Goal: Information Seeking & Learning: Learn about a topic

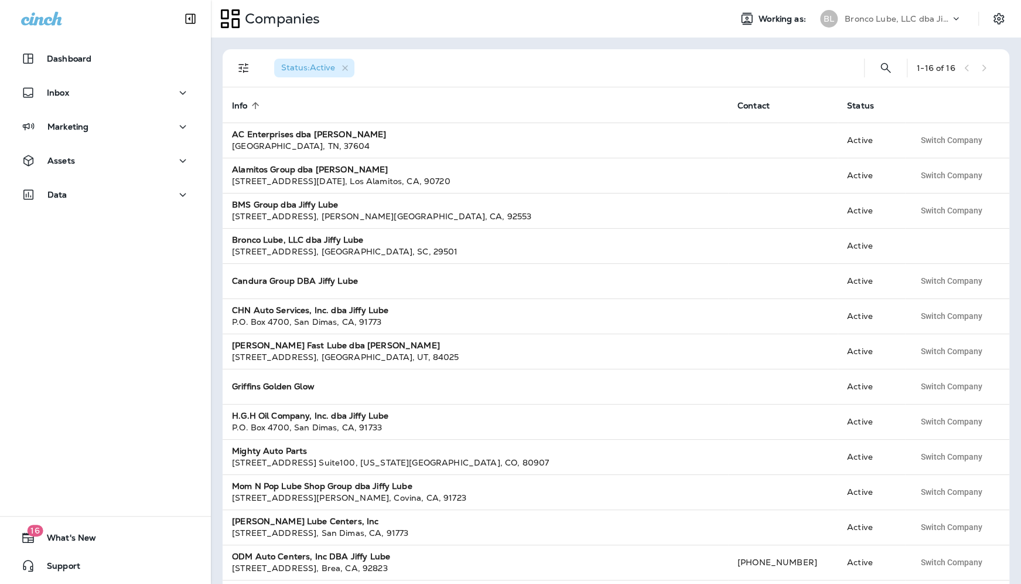
click at [910, 16] on p "Bronco Lube, LLC dba Jiffy Lube" at bounding box center [897, 18] width 105 height 9
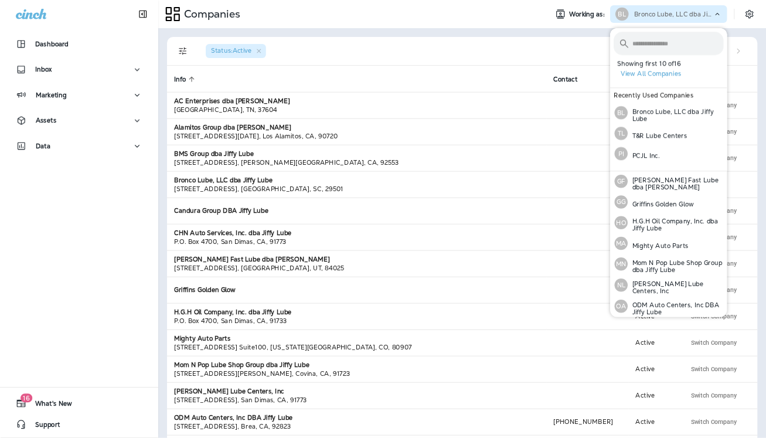
scroll to position [170, 0]
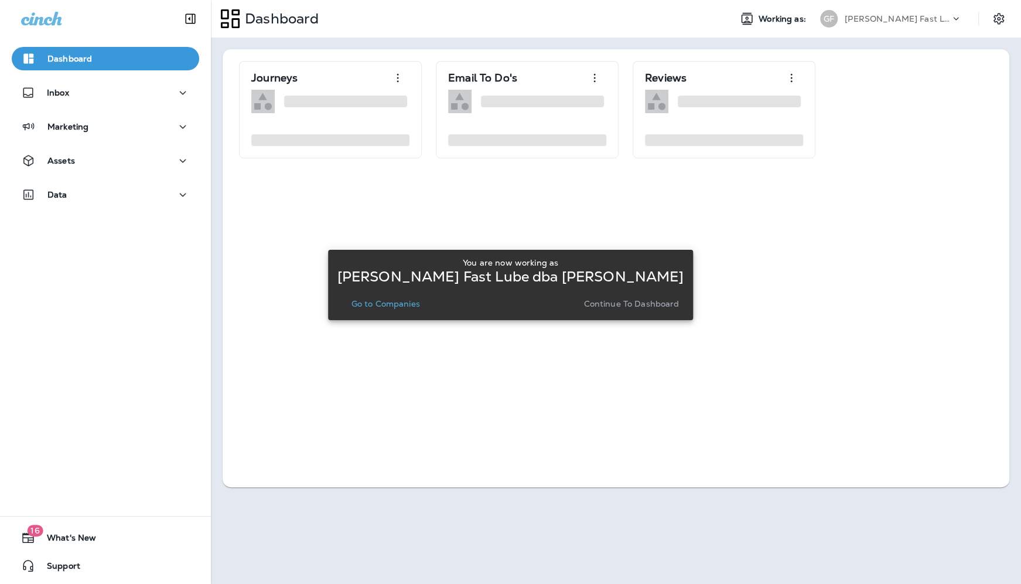
click at [392, 306] on p "Go to Companies" at bounding box center [386, 303] width 69 height 9
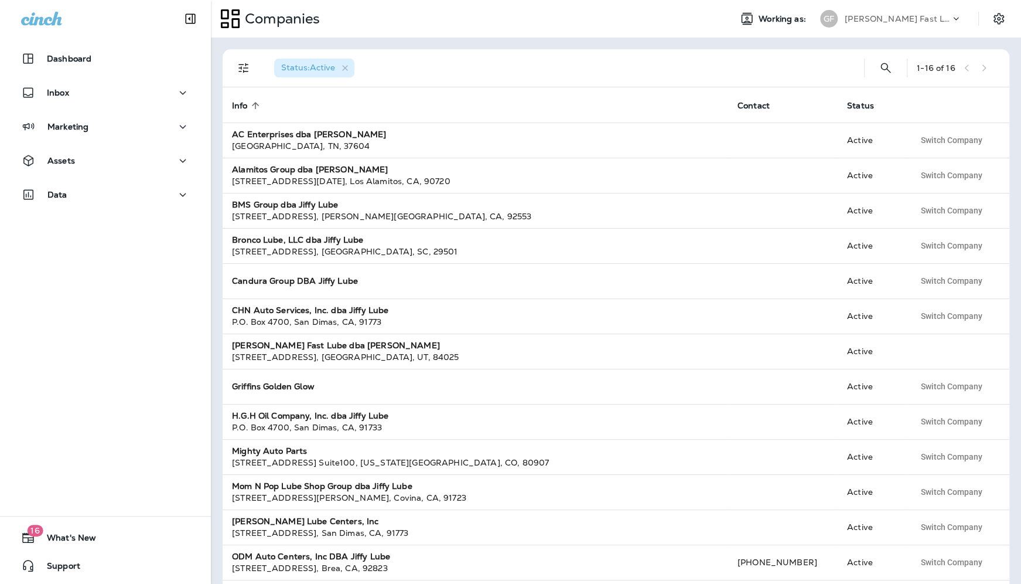
click at [81, 211] on div "Data" at bounding box center [105, 197] width 211 height 29
click at [87, 201] on div "Data" at bounding box center [105, 194] width 169 height 15
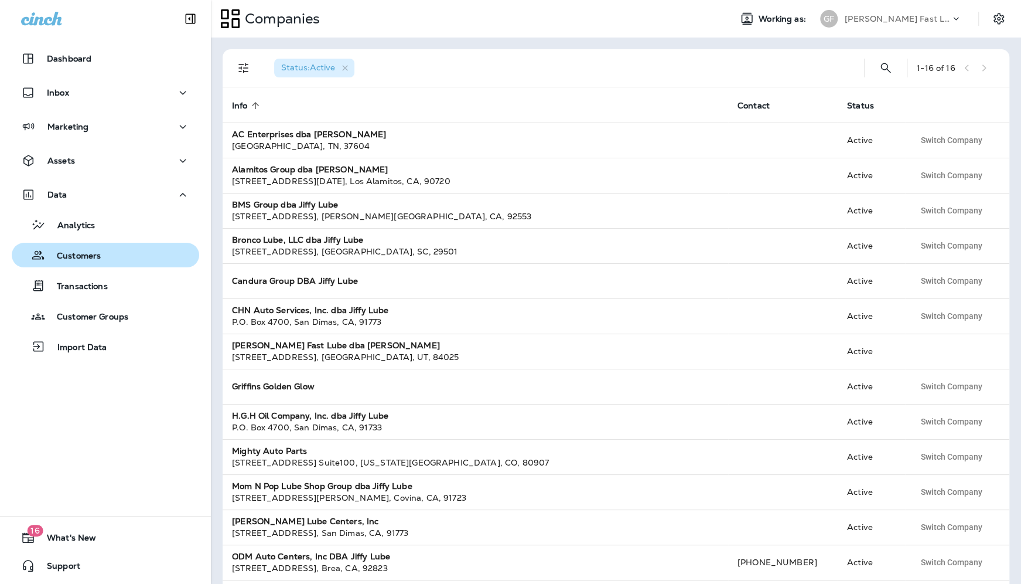
click at [72, 255] on p "Customers" at bounding box center [73, 256] width 56 height 11
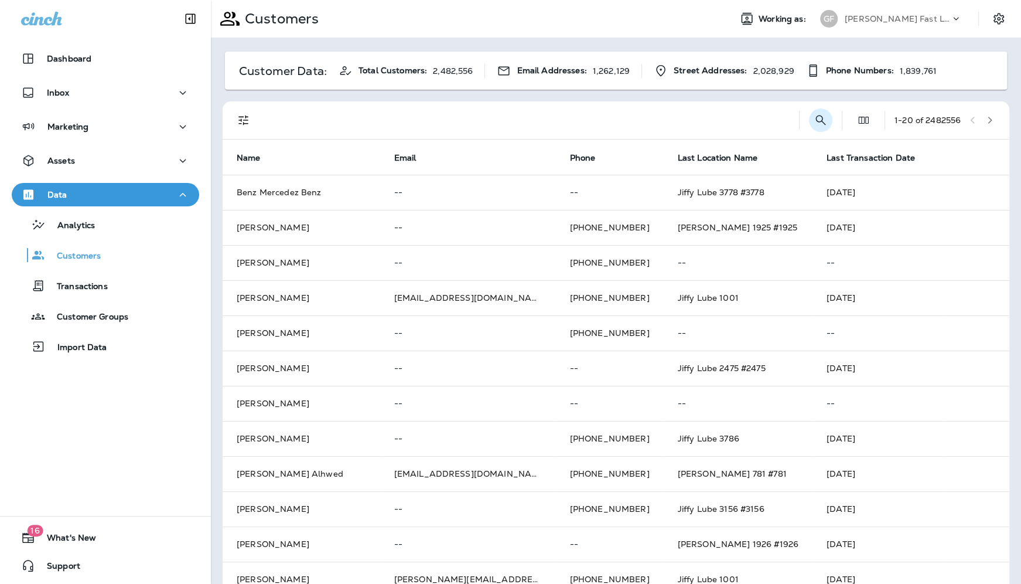
click at [814, 115] on icon "Search Customers" at bounding box center [821, 120] width 14 height 14
type input "**********"
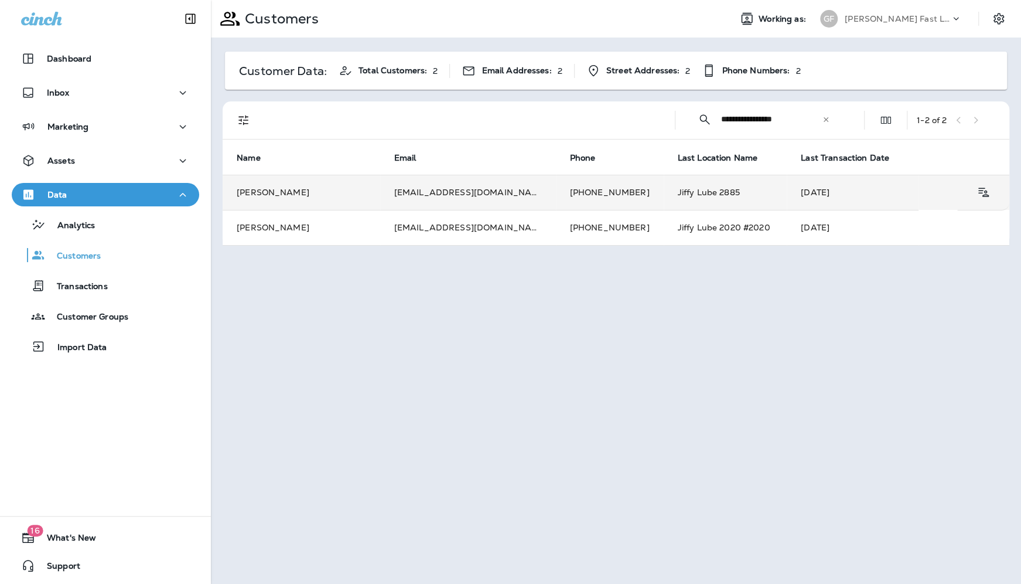
click at [314, 189] on td "[PERSON_NAME]" at bounding box center [302, 192] width 158 height 35
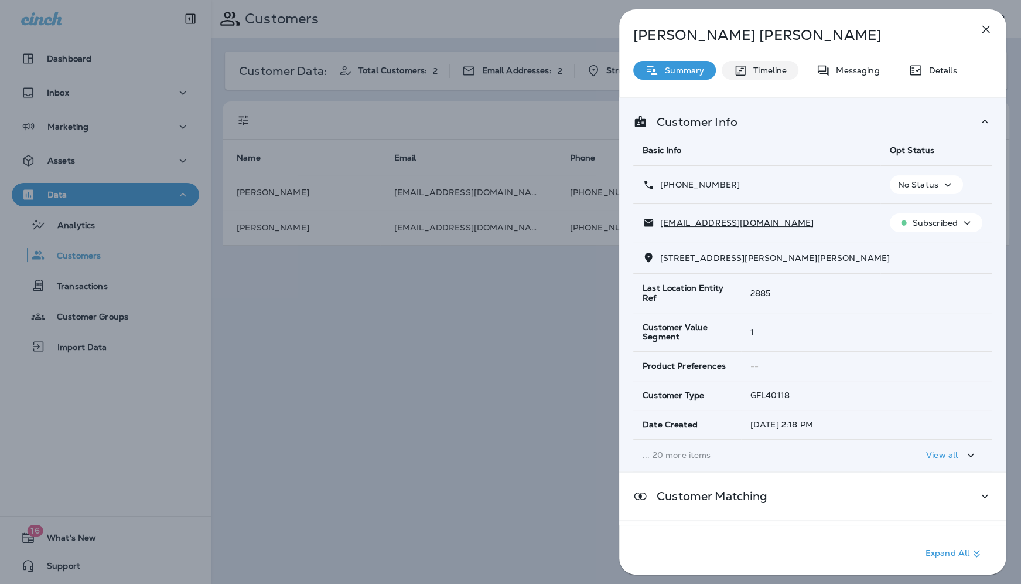
click at [767, 71] on p "Timeline" at bounding box center [767, 70] width 39 height 9
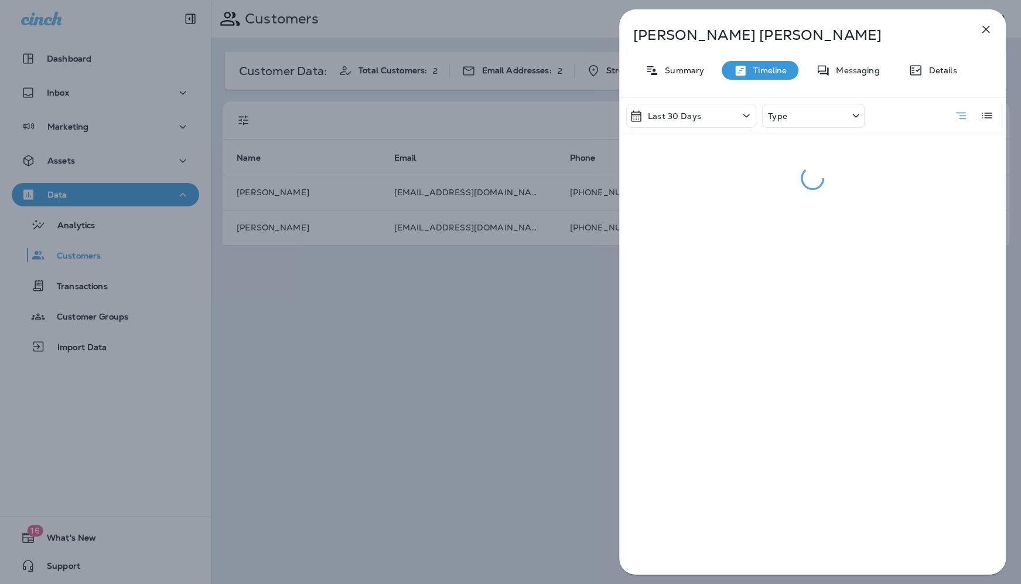
click at [748, 114] on icon at bounding box center [746, 115] width 14 height 15
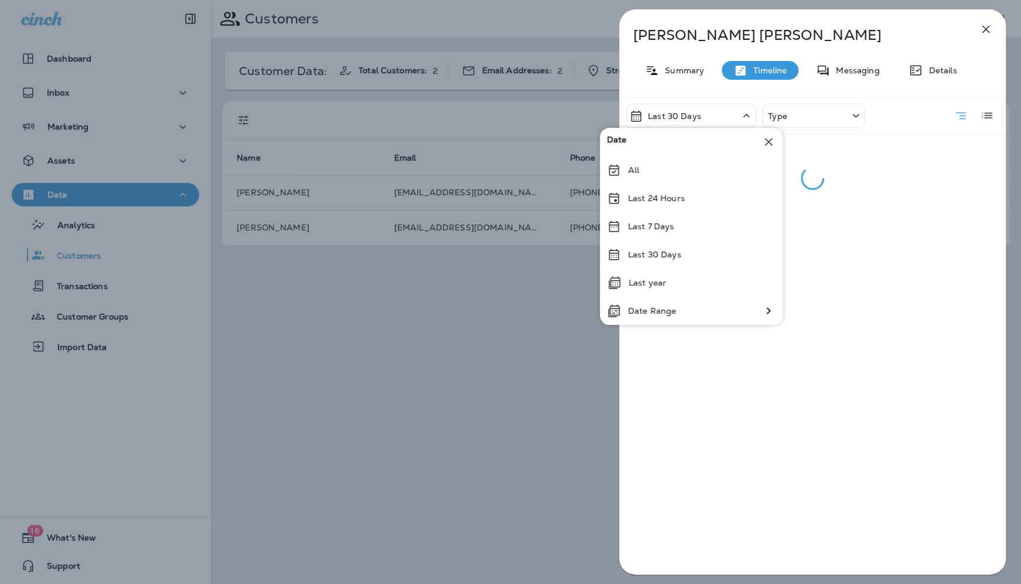
click at [820, 112] on div "Type" at bounding box center [813, 116] width 103 height 24
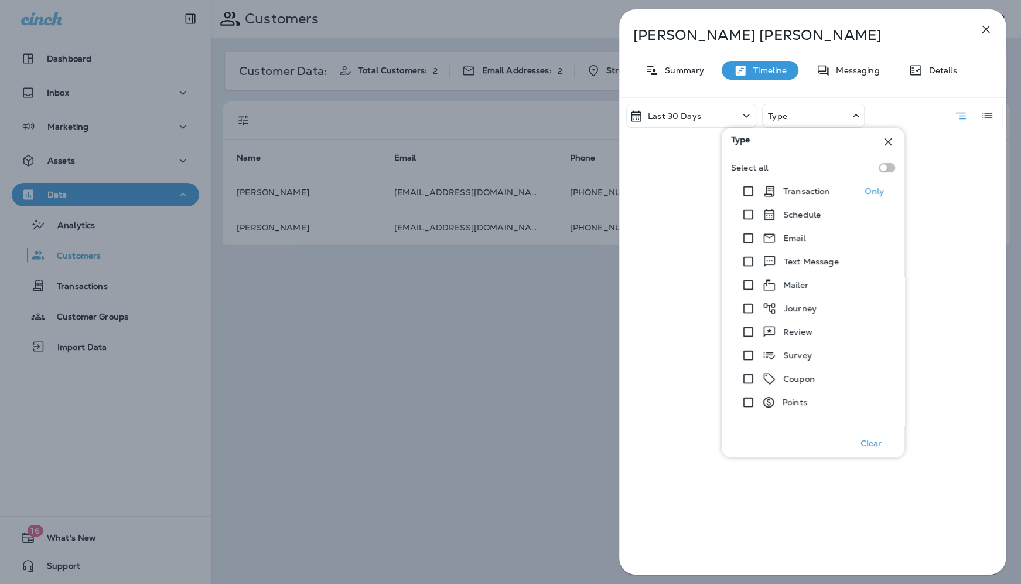
click at [792, 197] on div "Transaction" at bounding box center [796, 191] width 68 height 14
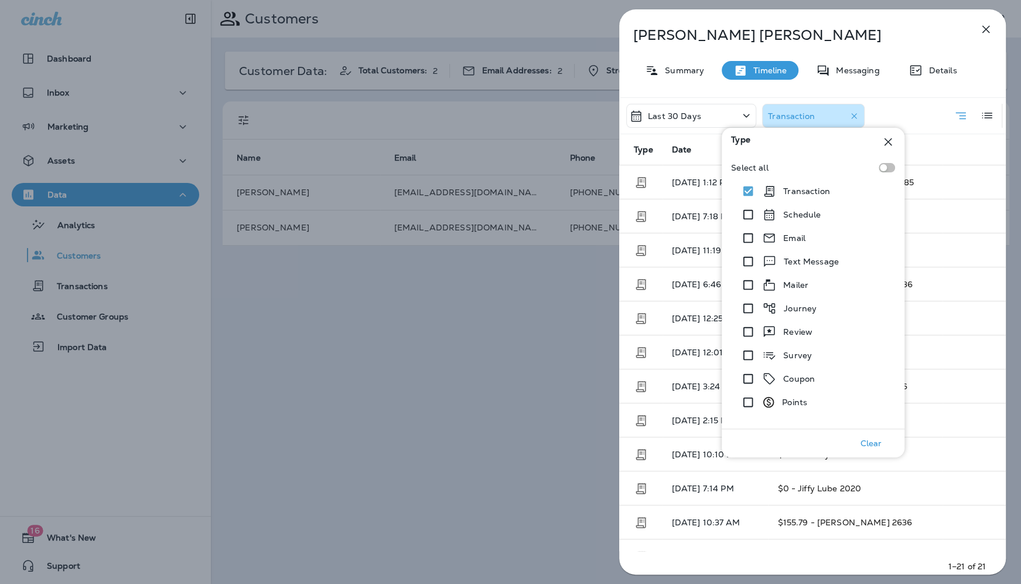
click at [906, 32] on p "[PERSON_NAME]" at bounding box center [793, 35] width 320 height 16
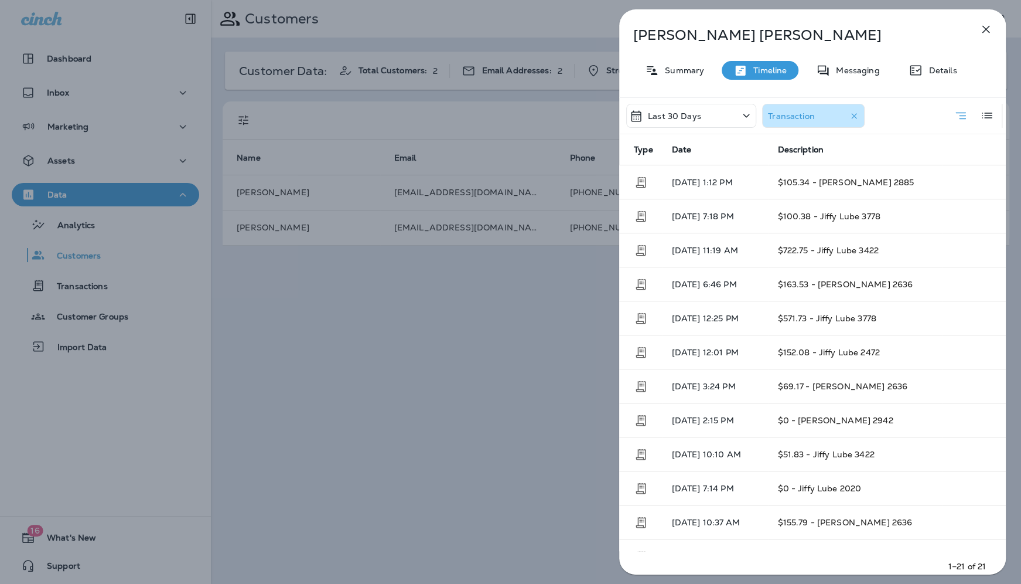
click at [818, 120] on div "Transaction" at bounding box center [815, 116] width 95 height 18
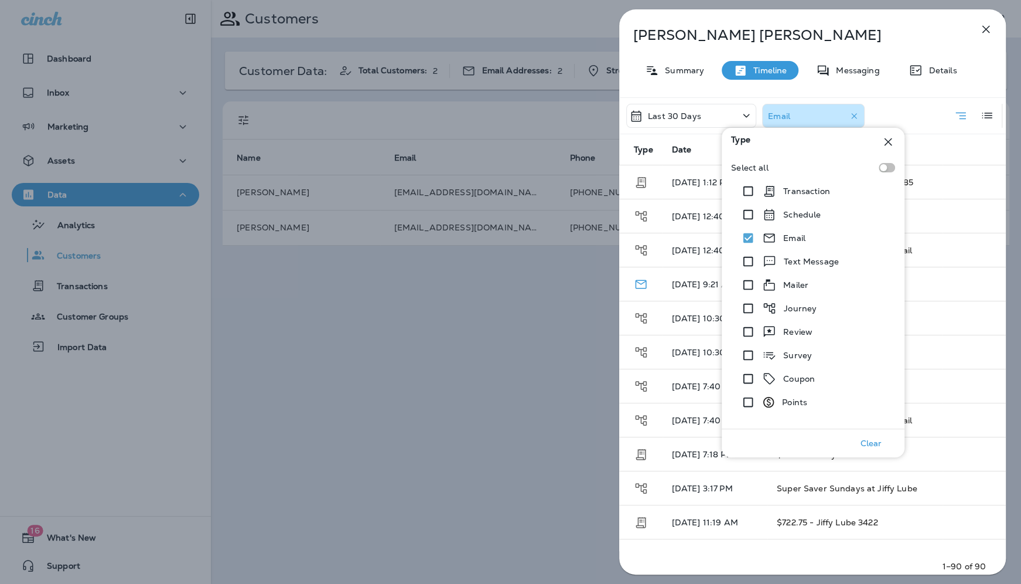
click at [887, 25] on div "[PERSON_NAME] Summary Timeline Messaging Details Last 30 Days Email Type Date D…" at bounding box center [812, 295] width 387 height 572
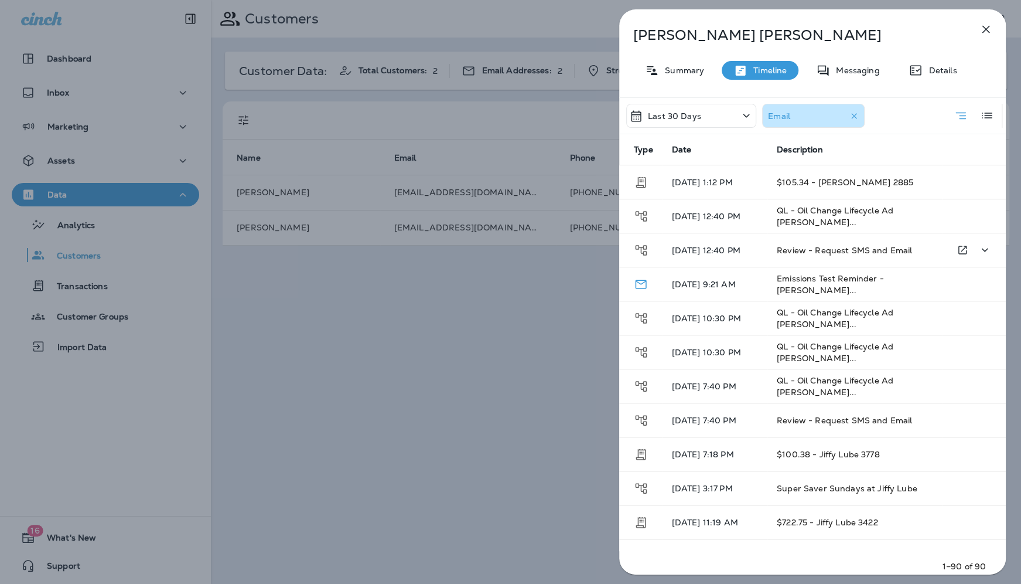
click at [801, 249] on span "Review - Request SMS and Email" at bounding box center [844, 250] width 135 height 11
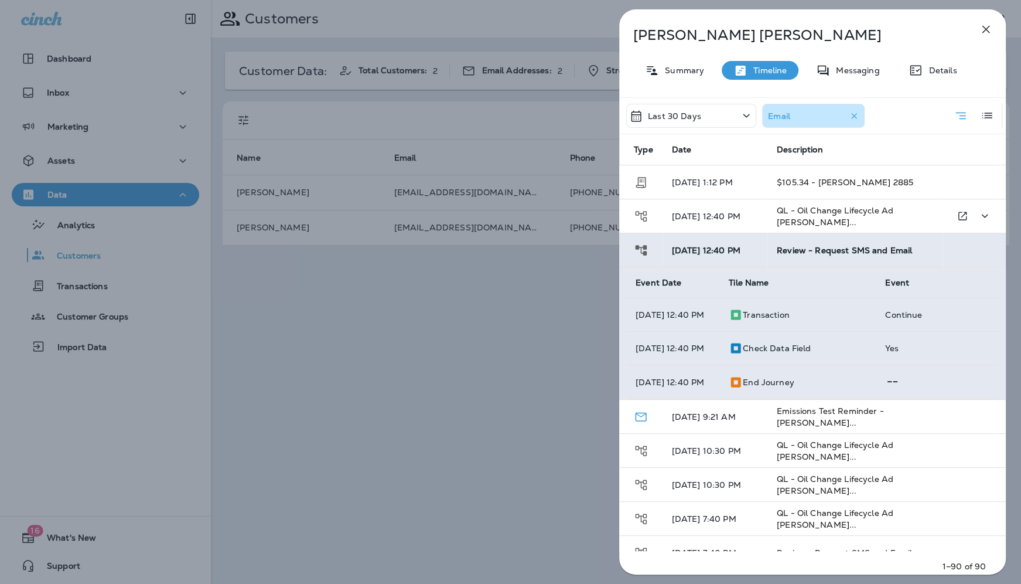
click at [813, 229] on td "QL - Oil Change Lifecycle Ad [PERSON_NAME]..." at bounding box center [855, 216] width 175 height 34
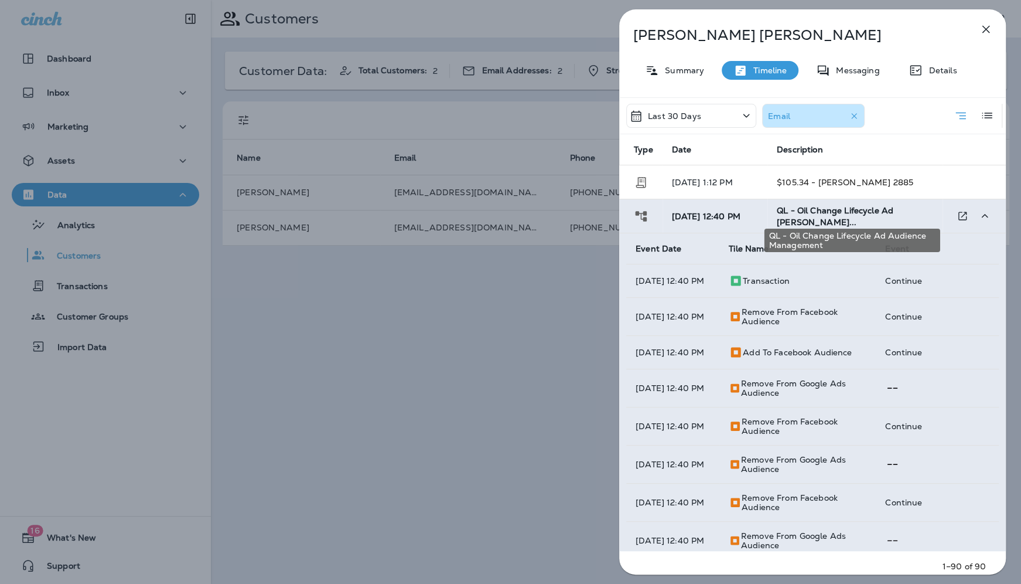
click at [814, 220] on div "QL - Oil Change Lifecycle Ad Audience Management" at bounding box center [852, 236] width 178 height 33
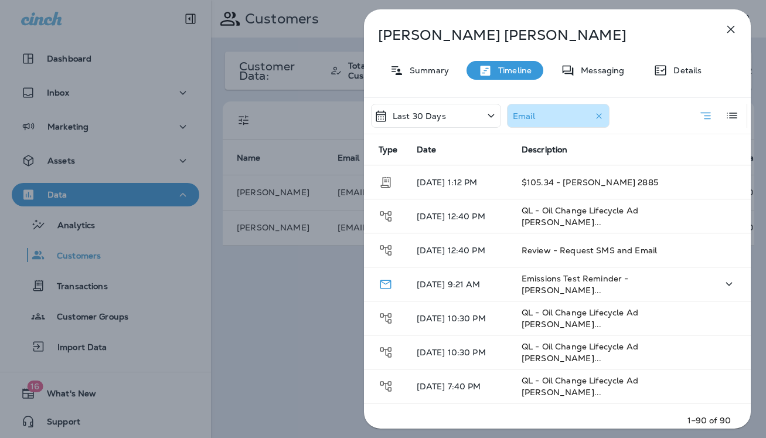
click at [605, 282] on span "Emissions Test Reminder - [PERSON_NAME]..." at bounding box center [574, 284] width 107 height 22
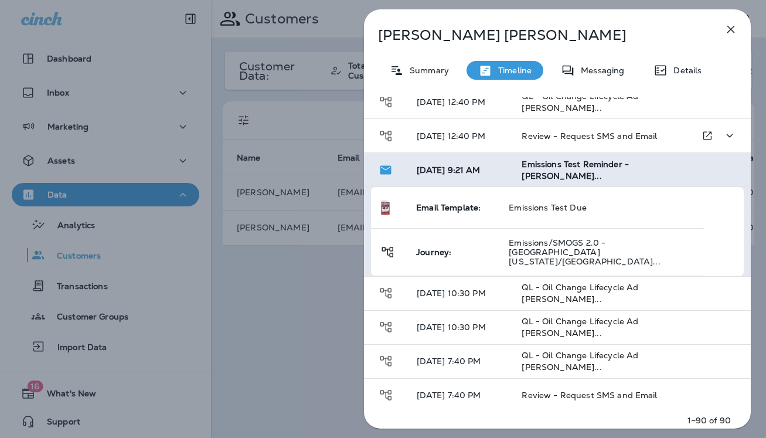
scroll to position [115, 0]
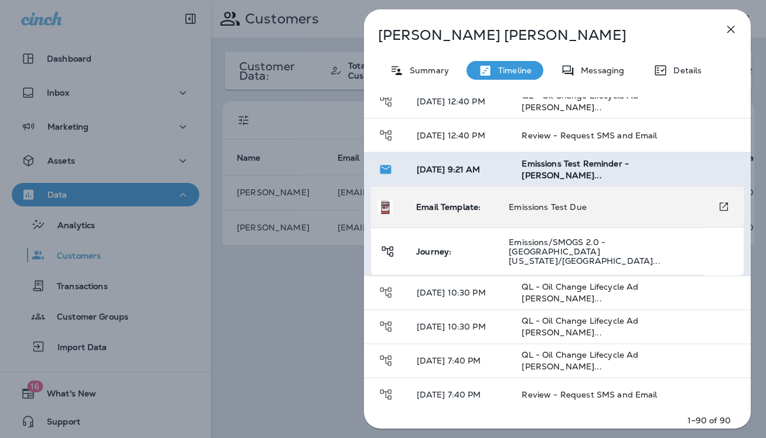
click at [575, 209] on span "Emissions Test Due" at bounding box center [548, 207] width 78 height 11
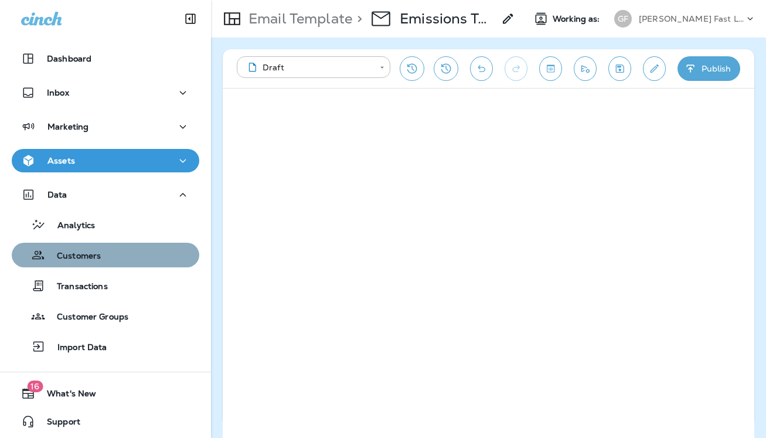
click at [69, 251] on p "Customers" at bounding box center [73, 256] width 56 height 11
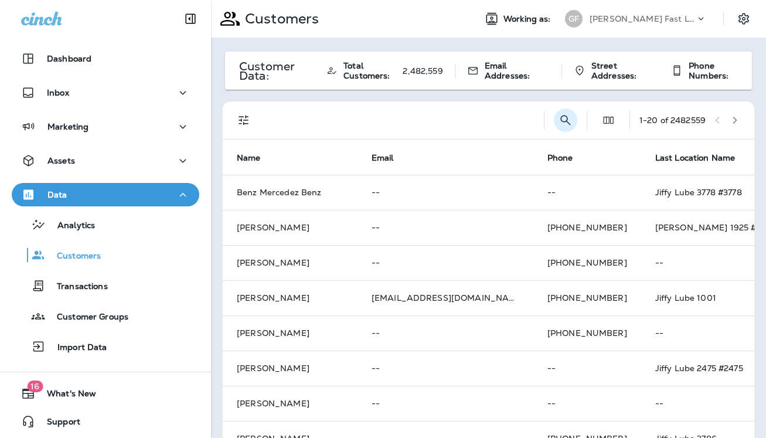
click at [560, 118] on icon "Search Customers" at bounding box center [565, 120] width 14 height 14
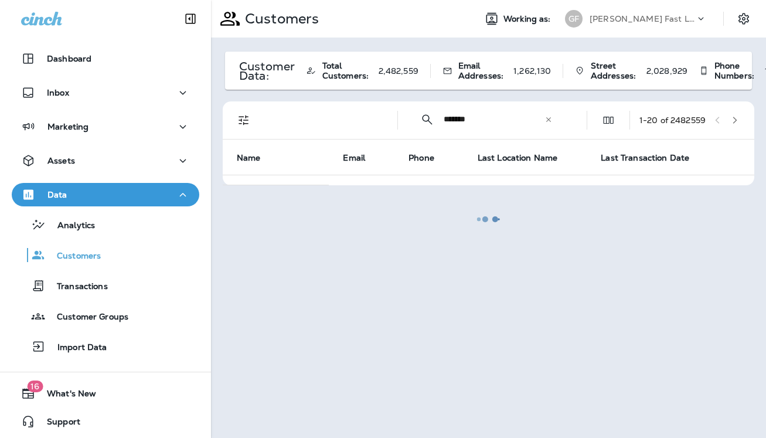
type input "**********"
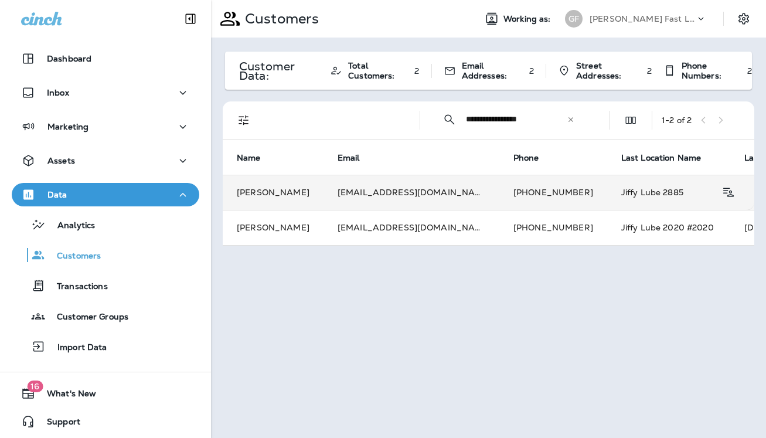
click at [288, 190] on td "[PERSON_NAME]" at bounding box center [273, 192] width 101 height 35
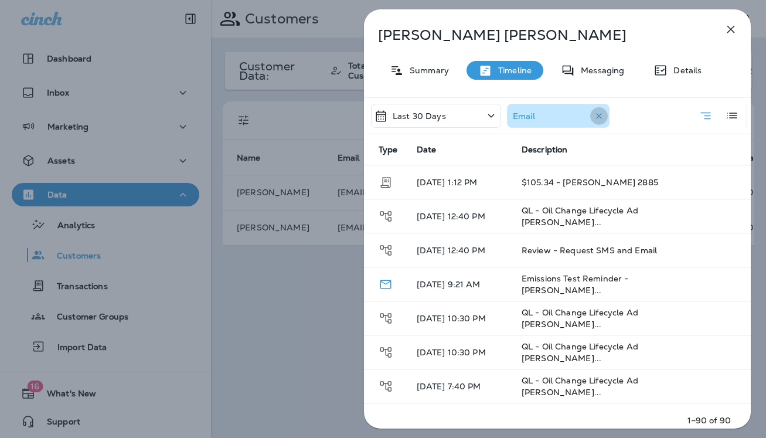
click at [594, 113] on icon "button" at bounding box center [599, 116] width 12 height 12
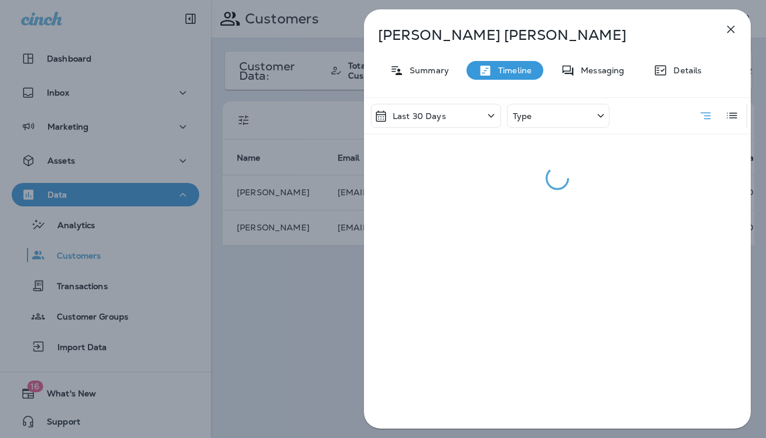
click at [536, 120] on div "Type" at bounding box center [558, 116] width 103 height 24
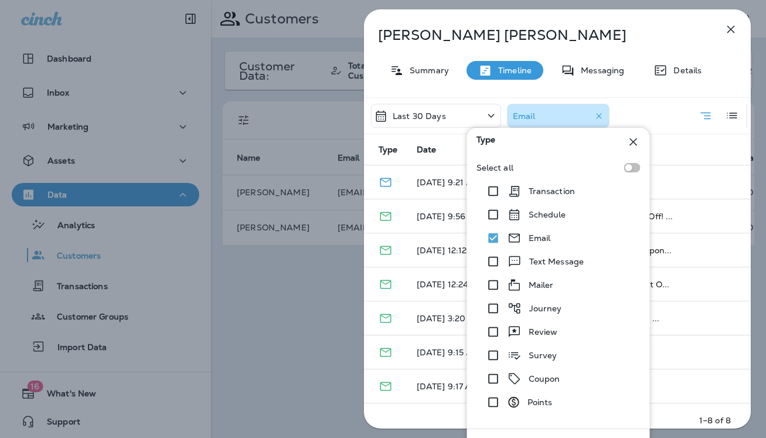
click at [571, 18] on div "[PERSON_NAME] Summary Timeline Messaging Details Last 30 Days Email Type Date D…" at bounding box center [557, 222] width 387 height 426
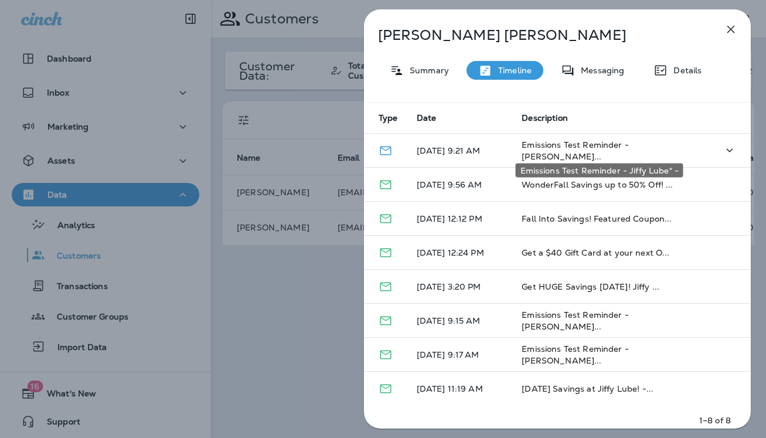
scroll to position [32, 0]
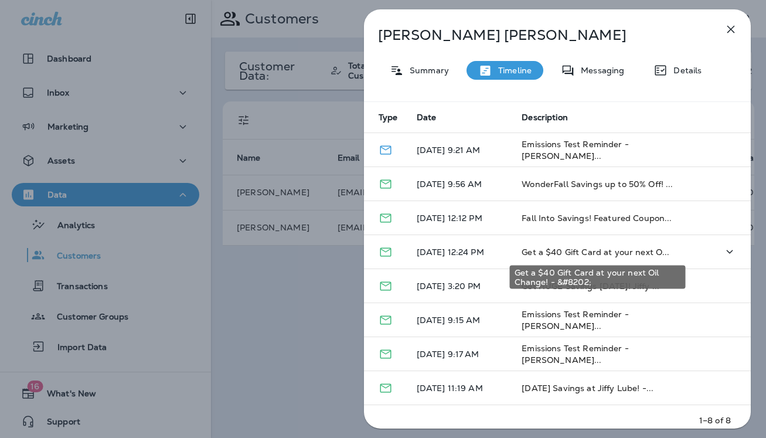
click at [575, 249] on span "Get a $40 Gift Card at your next O..." at bounding box center [595, 252] width 148 height 11
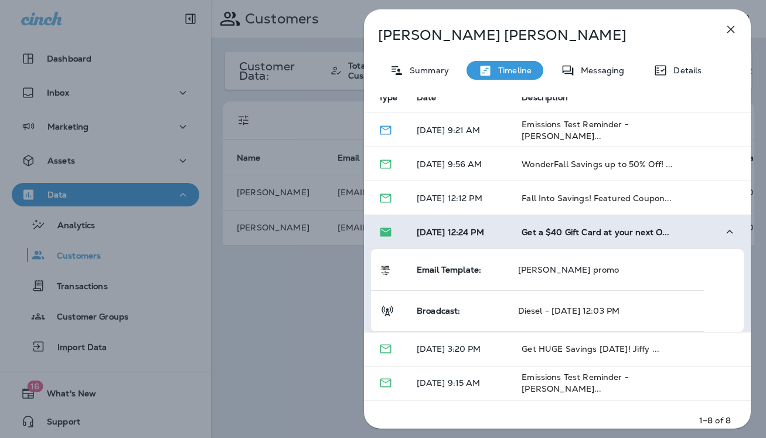
scroll to position [43, 0]
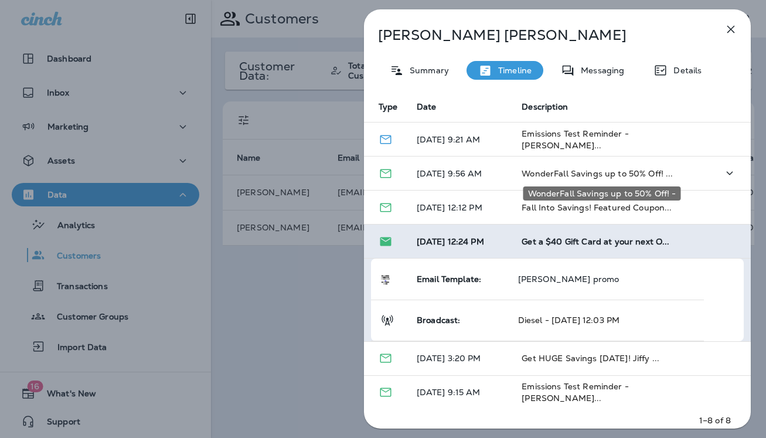
click at [531, 175] on span "WonderFall Savings up to 50% Off! ..." at bounding box center [596, 173] width 151 height 11
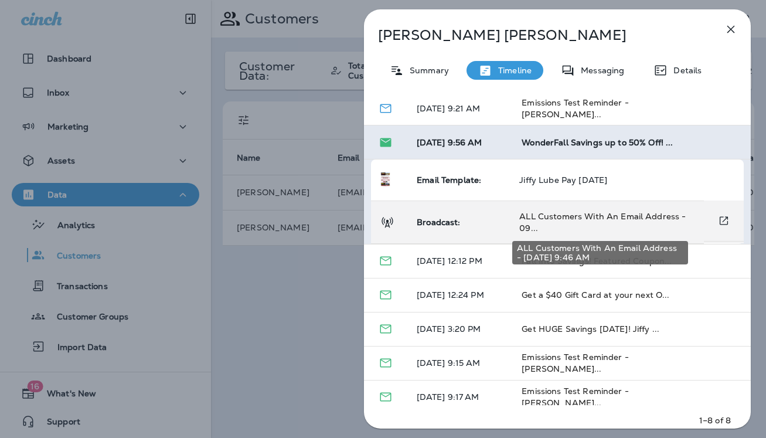
scroll to position [80, 0]
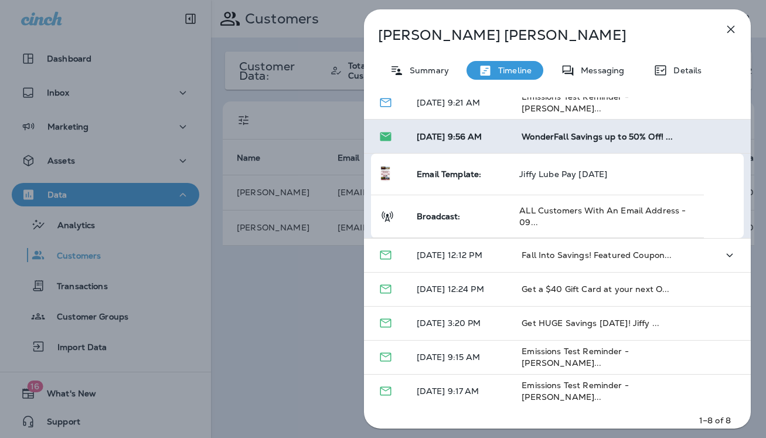
click at [456, 253] on p "[DATE] 12:12 PM" at bounding box center [460, 254] width 87 height 9
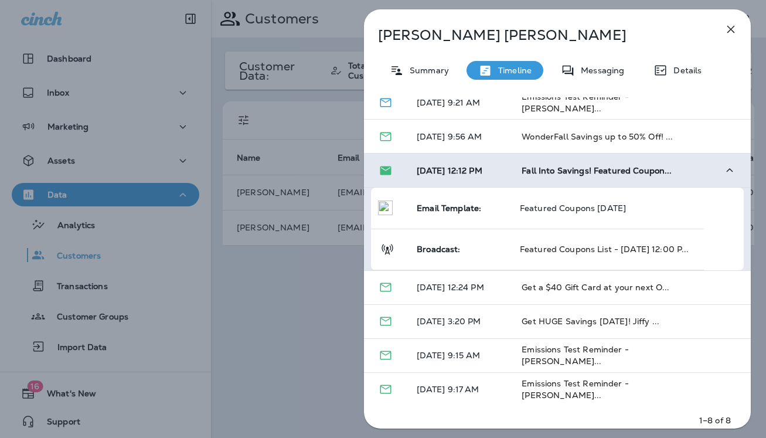
click at [303, 321] on div "[PERSON_NAME] Summary Timeline Messaging Details Last 30 Days Email Type Date D…" at bounding box center [383, 219] width 766 height 438
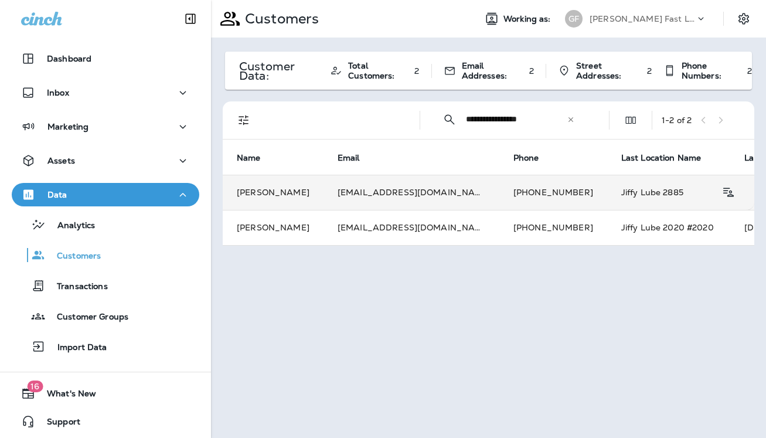
click at [364, 190] on td "[EMAIL_ADDRESS][DOMAIN_NAME]" at bounding box center [411, 192] width 176 height 35
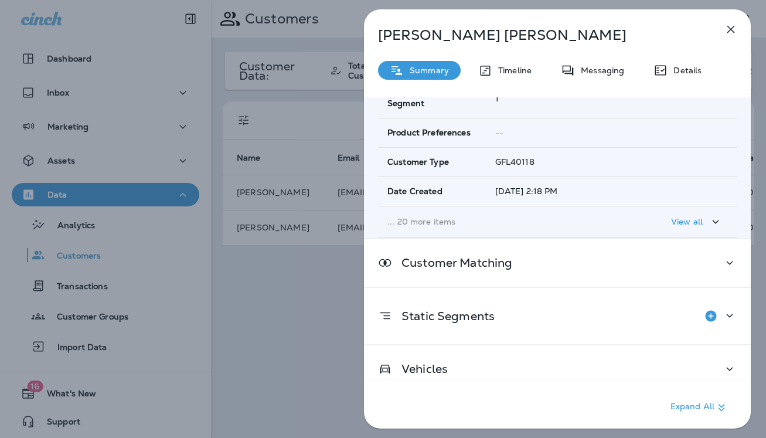
scroll to position [247, 0]
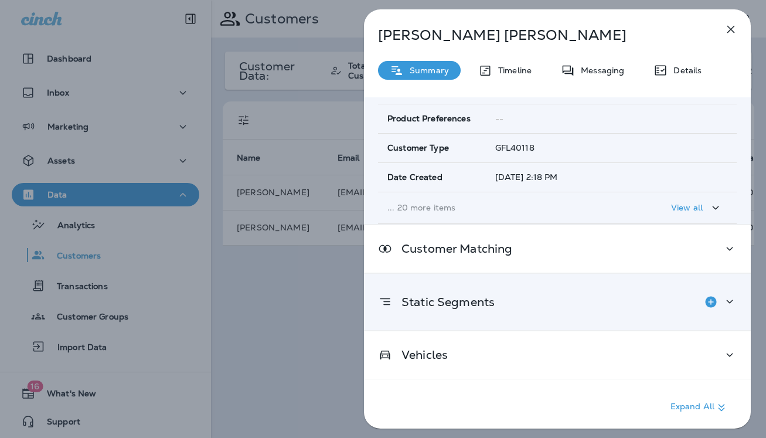
click at [469, 297] on p "Static Segments" at bounding box center [443, 301] width 103 height 9
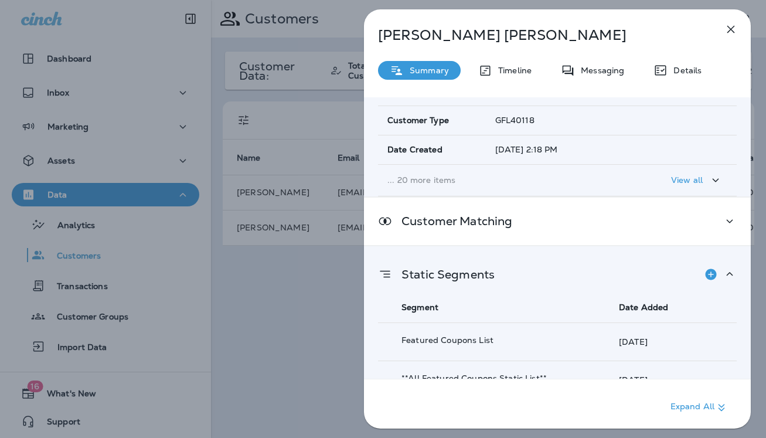
scroll to position [273, 0]
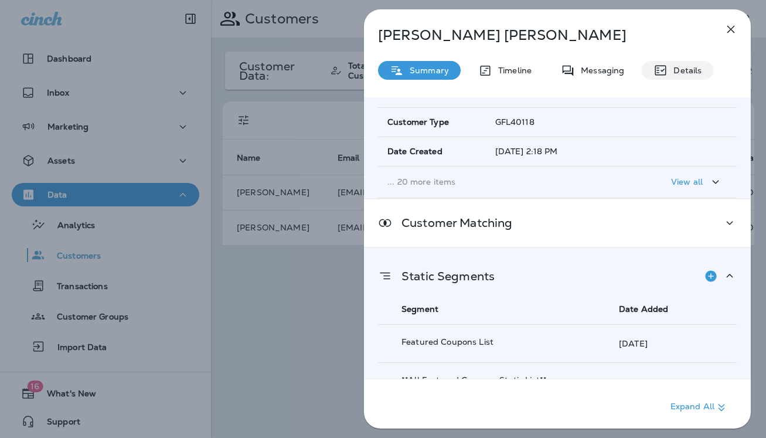
click at [674, 62] on div "Details" at bounding box center [677, 70] width 71 height 19
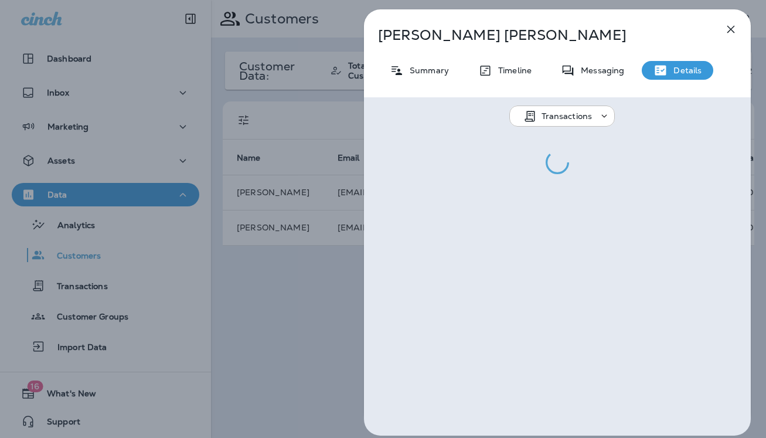
click at [568, 119] on p "Transactions" at bounding box center [566, 115] width 51 height 9
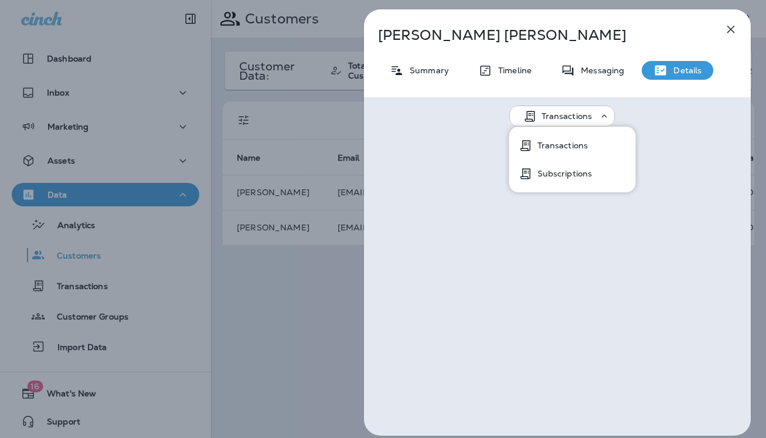
click at [534, 46] on div "[PERSON_NAME] Summary Timeline Messaging Details Transactions" at bounding box center [557, 222] width 387 height 426
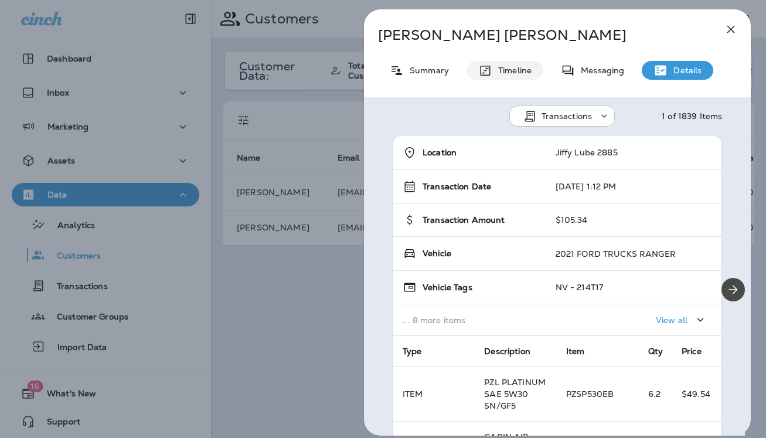
click at [510, 66] on p "Timeline" at bounding box center [511, 70] width 39 height 9
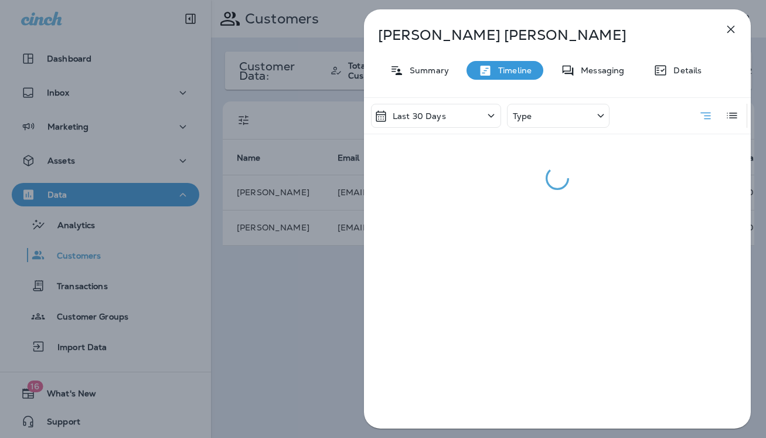
click at [572, 111] on div "Type" at bounding box center [558, 116] width 103 height 24
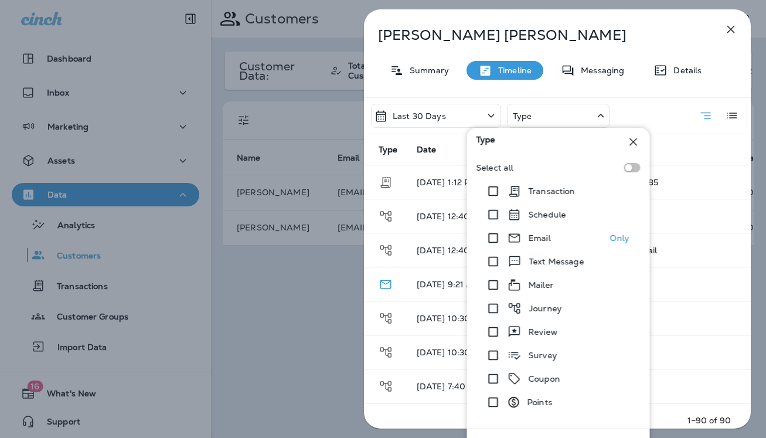
click at [541, 237] on p "Email" at bounding box center [539, 237] width 22 height 9
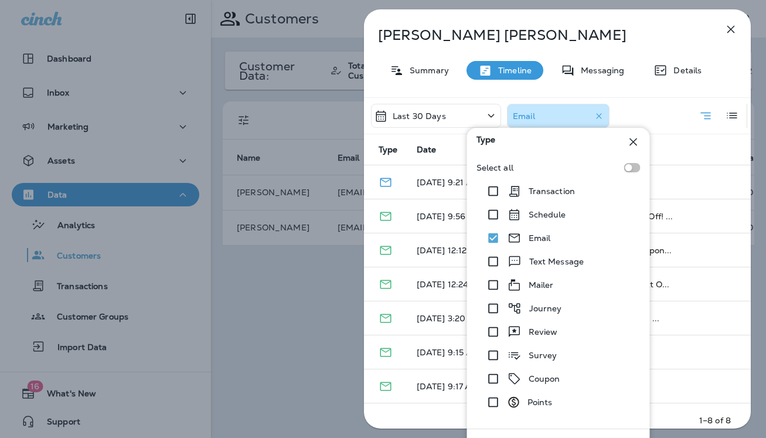
click at [616, 30] on p "[PERSON_NAME]" at bounding box center [538, 35] width 320 height 16
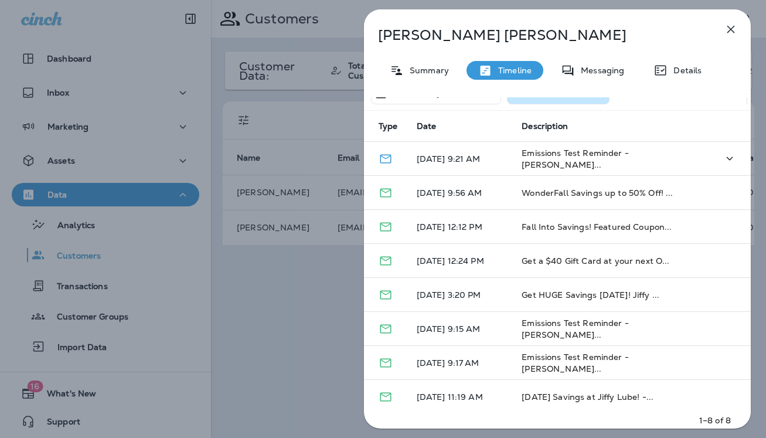
scroll to position [32, 0]
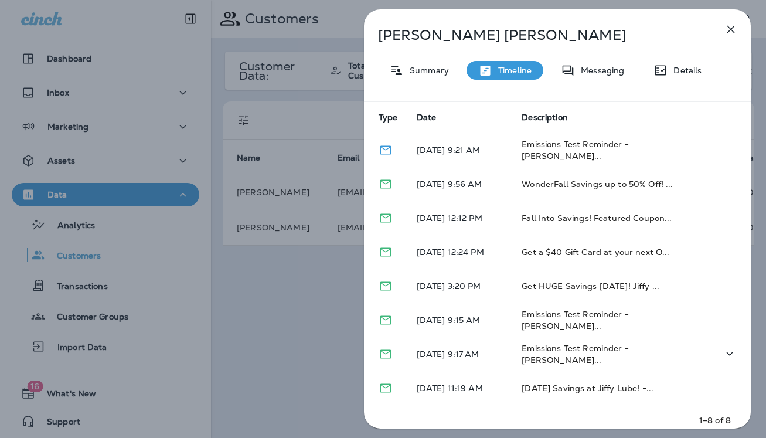
click at [441, 352] on p "[DATE] 9:17 AM" at bounding box center [460, 353] width 87 height 9
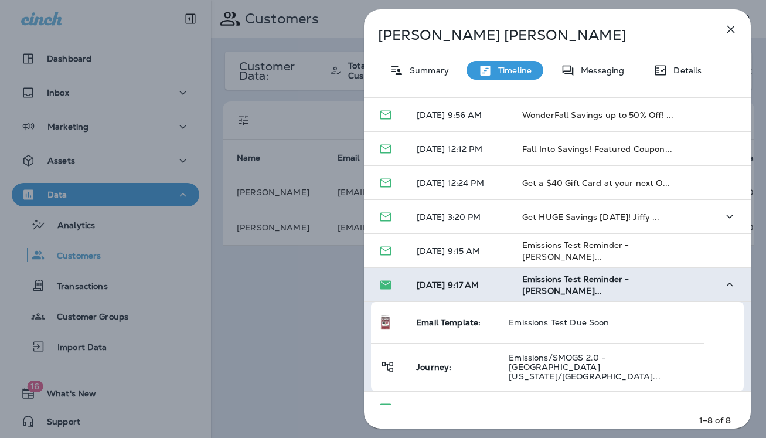
scroll to position [115, 0]
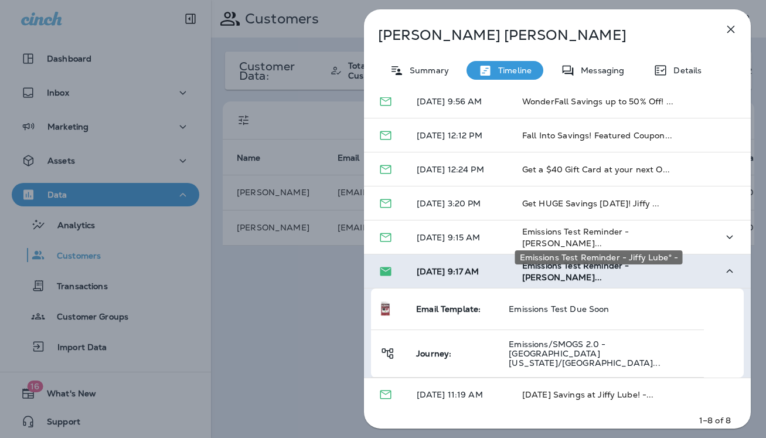
click at [568, 237] on span "Emissions Test Reminder - [PERSON_NAME]..." at bounding box center [575, 237] width 107 height 22
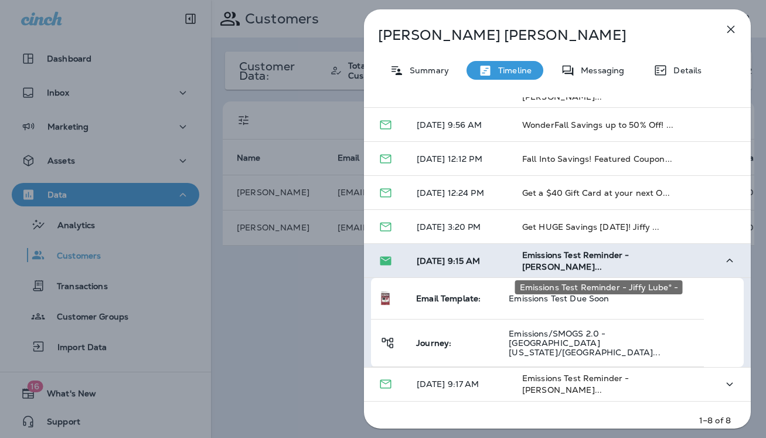
scroll to position [84, 0]
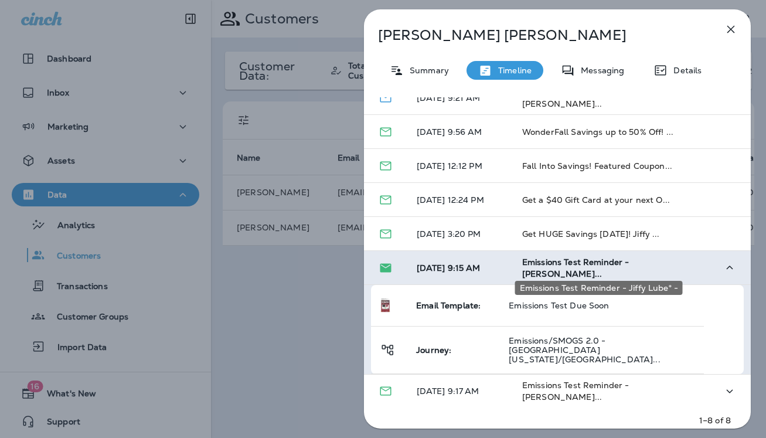
click at [578, 271] on span "Emissions Test Reminder - [PERSON_NAME]..." at bounding box center [575, 268] width 107 height 22
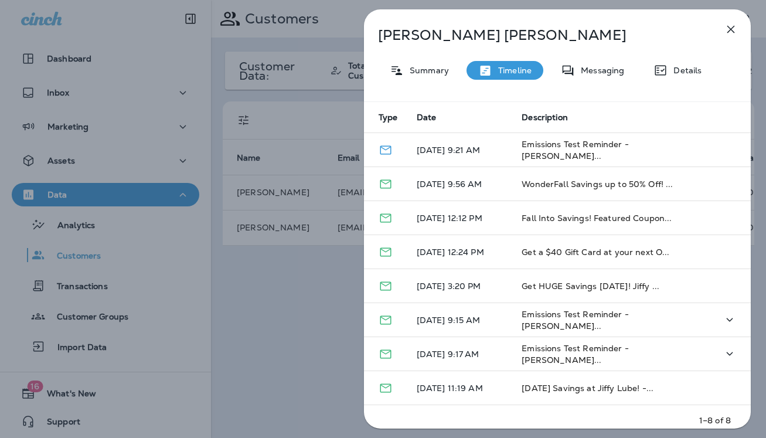
scroll to position [32, 0]
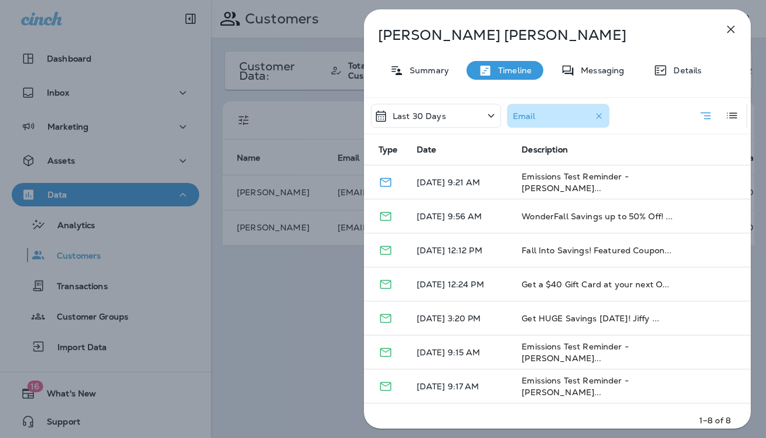
scroll to position [32, 0]
